Goal: Information Seeking & Learning: Learn about a topic

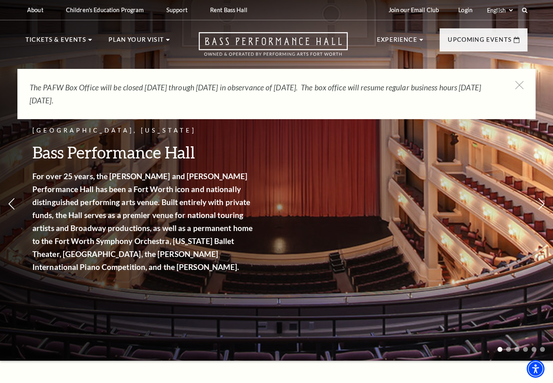
click at [523, 89] on icon at bounding box center [520, 85] width 8 height 8
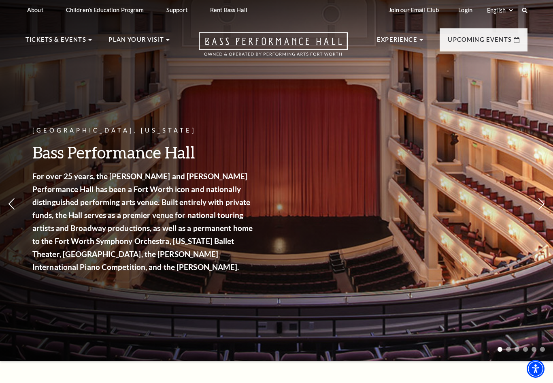
click at [46, 184] on link "Calendar" at bounding box center [49, 187] width 35 height 7
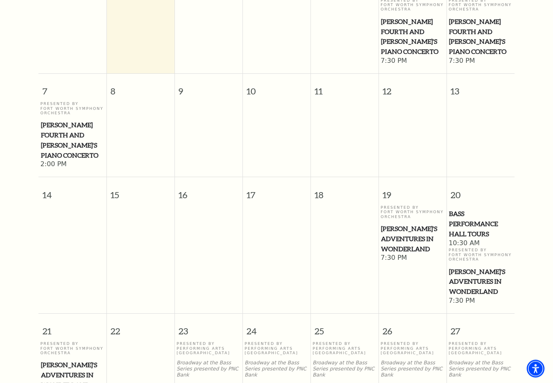
scroll to position [268, 0]
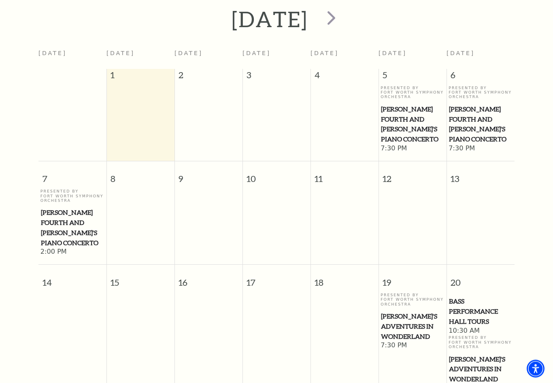
click at [406, 311] on span "[PERSON_NAME]'s Adventures in Wonderland" at bounding box center [412, 326] width 63 height 30
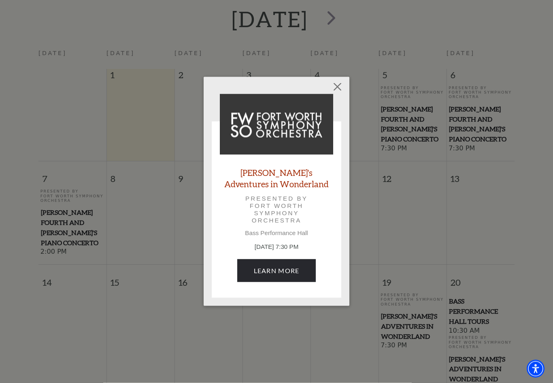
scroll to position [180, 0]
click at [340, 90] on button "Close" at bounding box center [337, 86] width 15 height 15
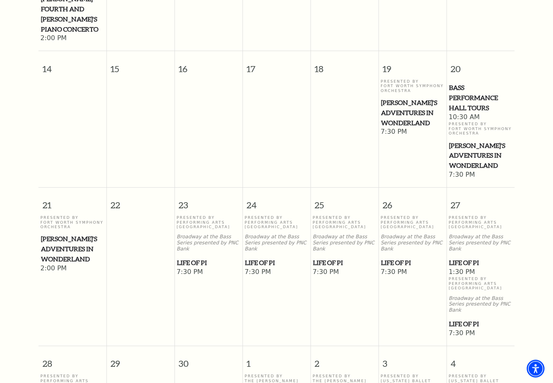
scroll to position [392, 0]
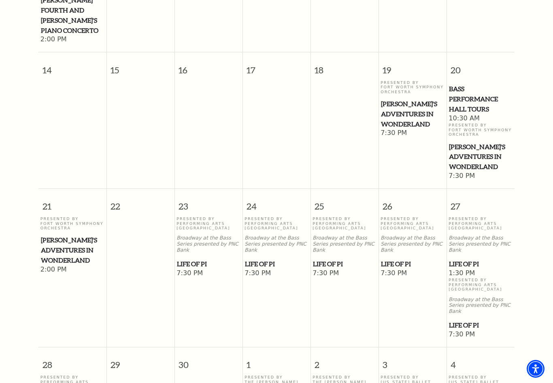
click at [270, 243] on td "Presented By Performing Arts [GEOGRAPHIC_DATA] Broadway at the Bass Series pres…" at bounding box center [277, 277] width 68 height 122
click at [256, 259] on span "Life of Pi" at bounding box center [276, 264] width 63 height 10
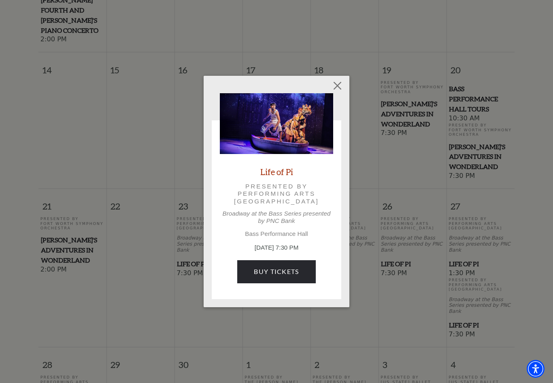
click at [241, 144] on img at bounding box center [276, 123] width 113 height 61
click at [223, 215] on p "Broadway at the Bass Series presented by PNC Bank" at bounding box center [276, 217] width 113 height 15
click at [340, 92] on button "Close" at bounding box center [337, 85] width 15 height 15
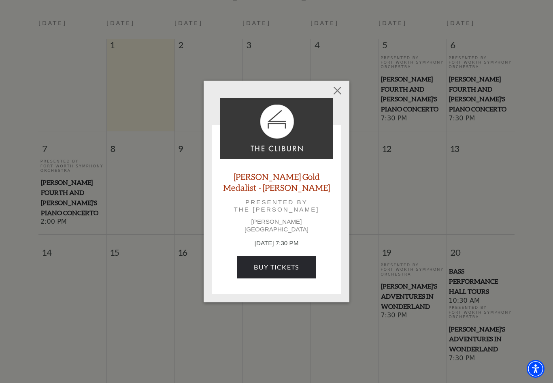
scroll to position [208, 0]
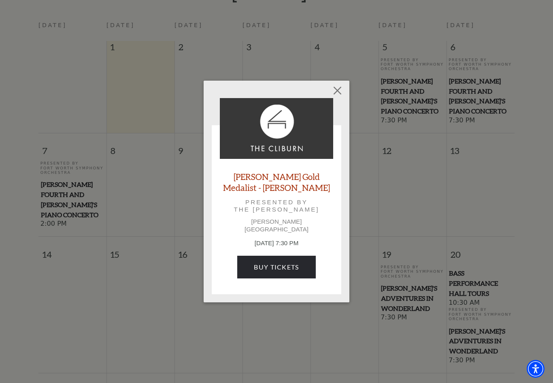
click at [336, 96] on button "Close" at bounding box center [337, 90] width 15 height 15
